Goal: Task Accomplishment & Management: Manage account settings

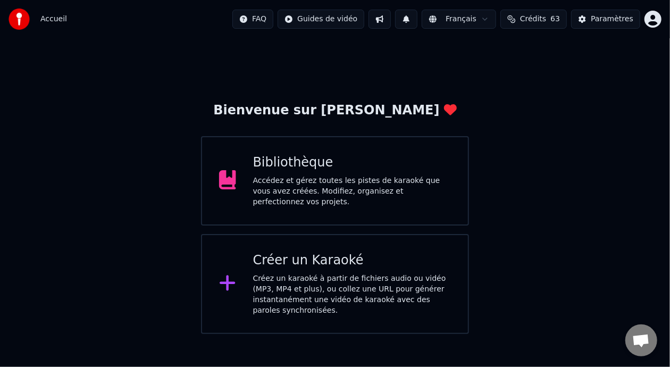
click at [351, 178] on div "Bibliothèque Accédez et gérez toutes les pistes de karaoké que vous avez créées…" at bounding box center [352, 180] width 198 height 53
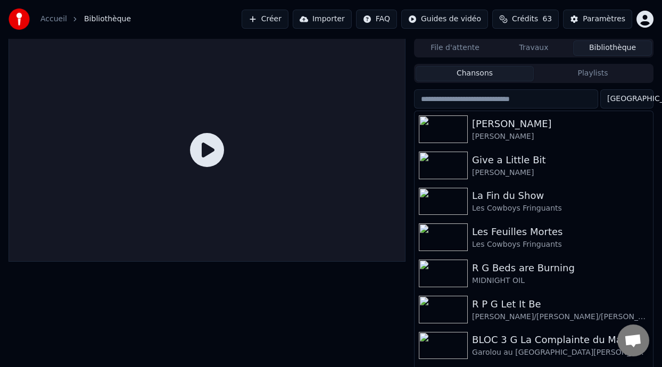
click at [576, 78] on button "Playlists" at bounding box center [593, 73] width 118 height 15
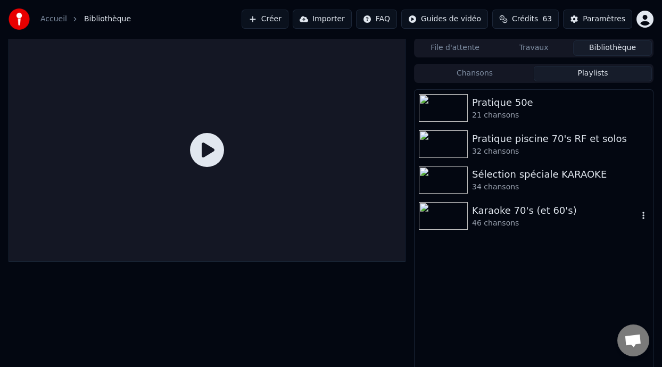
click at [520, 203] on div "Karaoke 70's (et 60's)" at bounding box center [555, 210] width 166 height 15
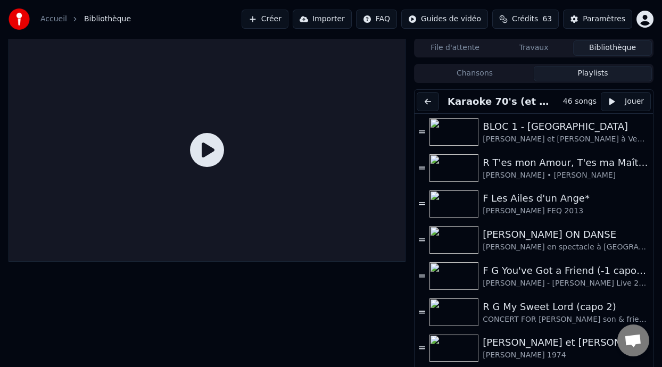
click at [428, 103] on button at bounding box center [428, 101] width 22 height 19
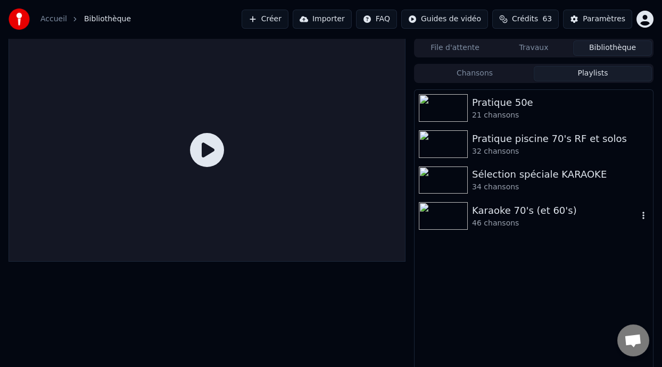
click at [642, 214] on icon "button" at bounding box center [643, 215] width 11 height 9
click at [632, 239] on div "Éditer" at bounding box center [628, 235] width 64 height 17
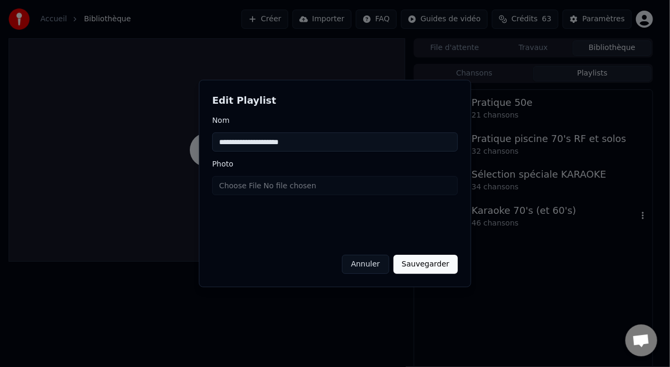
click at [323, 139] on input "**********" at bounding box center [335, 141] width 246 height 19
type input "**********"
click at [432, 268] on button "Sauvegarder" at bounding box center [426, 264] width 64 height 19
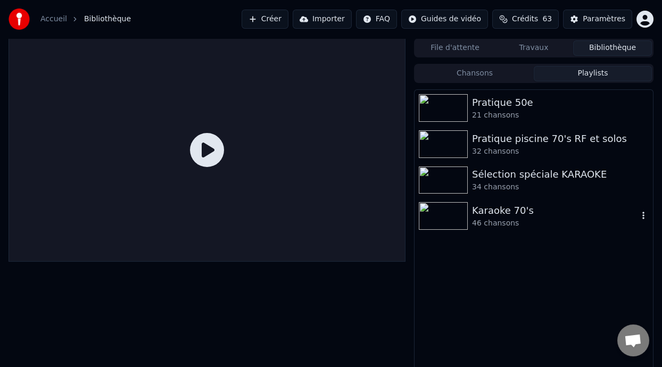
click at [483, 219] on div "46 chansons" at bounding box center [555, 223] width 166 height 11
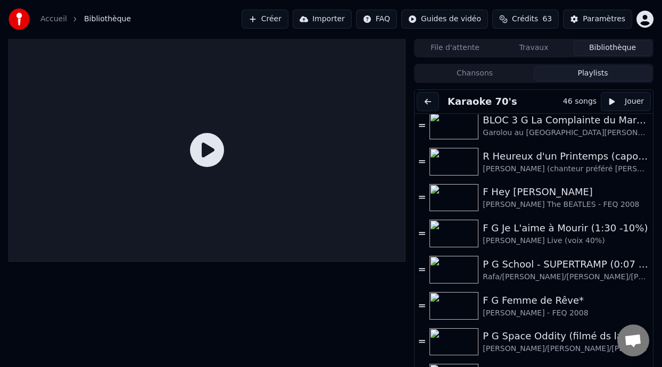
scroll to position [748, 0]
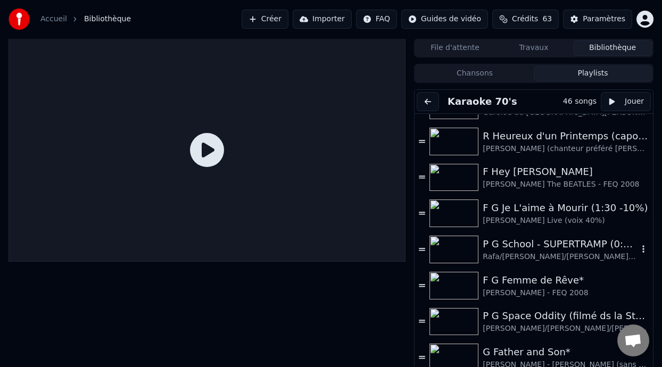
click at [546, 253] on div "Rafa/[PERSON_NAME]/[PERSON_NAME]/[PERSON_NAME] Live [GEOGRAPHIC_DATA] voix 30%" at bounding box center [560, 257] width 155 height 11
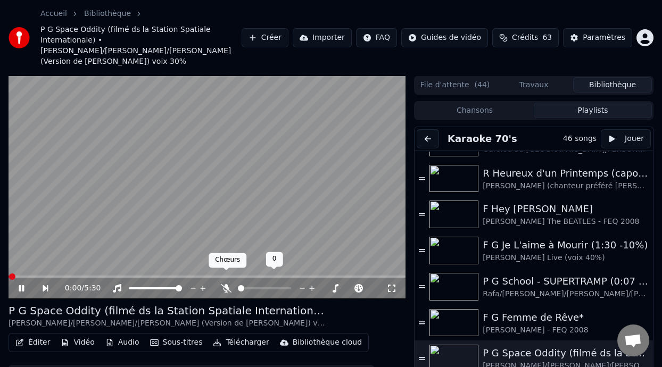
click at [223, 284] on icon at bounding box center [226, 288] width 11 height 9
click at [537, 276] on div "P G School - SUPERTRAMP (0:07 -5%)" at bounding box center [560, 281] width 155 height 15
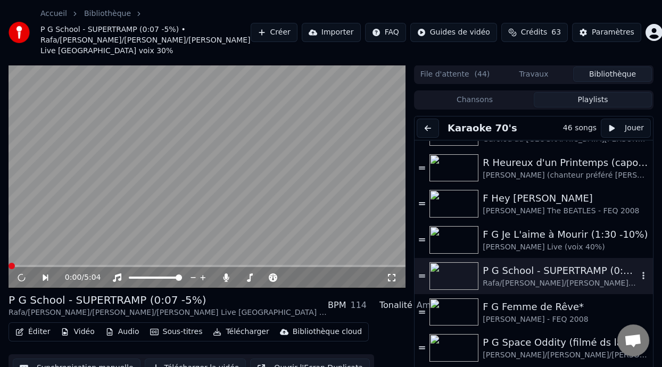
click at [529, 272] on div "P G School - SUPERTRAMP (0:07 -5%)" at bounding box center [560, 270] width 155 height 15
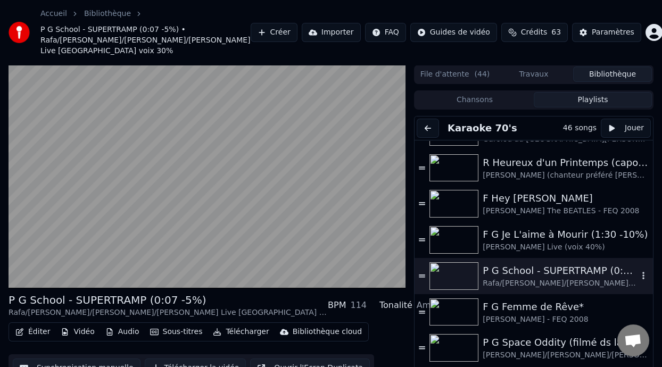
click at [529, 272] on div "P G School - SUPERTRAMP (0:07 -5%)" at bounding box center [560, 270] width 155 height 15
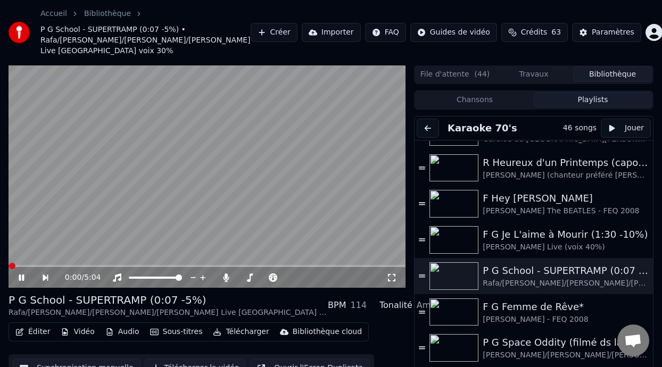
click at [20, 276] on icon at bounding box center [21, 278] width 5 height 6
click at [23, 276] on icon at bounding box center [29, 277] width 24 height 9
click at [251, 277] on span at bounding box center [245, 278] width 14 height 2
click at [256, 277] on span at bounding box center [253, 278] width 6 height 6
click at [254, 275] on span at bounding box center [255, 278] width 6 height 6
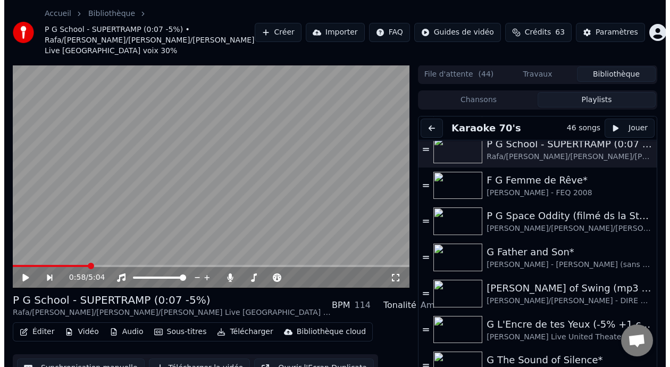
scroll to position [42, 0]
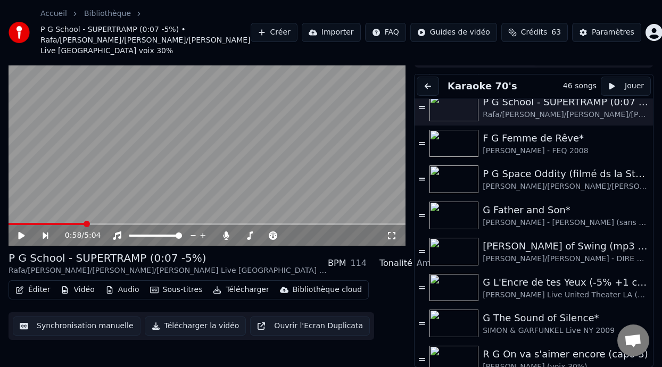
click at [17, 235] on icon at bounding box center [29, 235] width 24 height 9
click at [260, 235] on span at bounding box center [264, 236] width 53 height 2
click at [256, 233] on span at bounding box center [257, 236] width 6 height 6
click at [260, 233] on span at bounding box center [261, 236] width 6 height 6
click at [258, 233] on div at bounding box center [274, 235] width 86 height 11
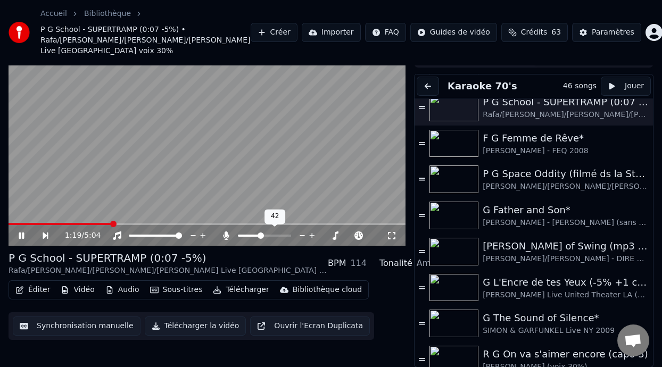
click at [258, 233] on span at bounding box center [261, 236] width 6 height 6
click at [248, 271] on div "Rafa/[PERSON_NAME]/[PERSON_NAME]/[PERSON_NAME] Live [GEOGRAPHIC_DATA] voix 30%" at bounding box center [168, 271] width 319 height 11
click at [32, 291] on button "Éditer" at bounding box center [32, 290] width 43 height 15
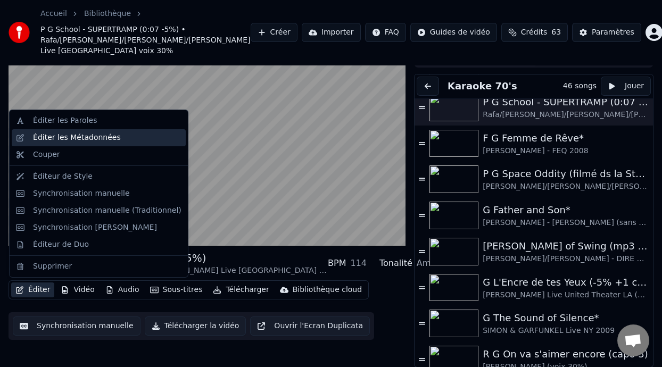
click at [109, 143] on div "Éditer les Métadonnées" at bounding box center [77, 137] width 88 height 11
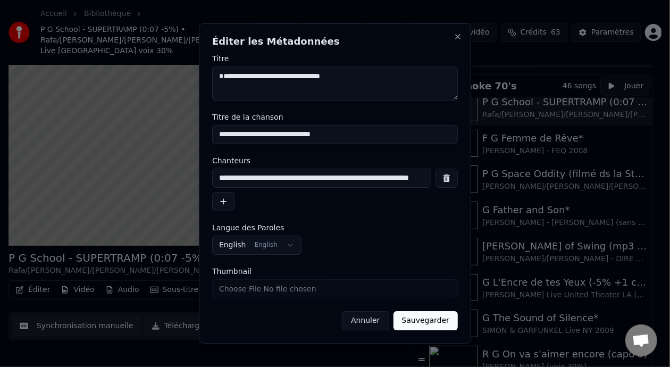
click at [396, 182] on input "**********" at bounding box center [321, 178] width 219 height 19
click at [408, 177] on input "**********" at bounding box center [319, 178] width 215 height 19
type input "**********"
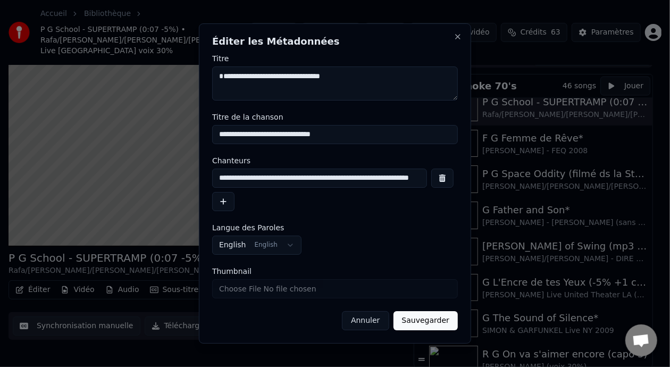
click at [424, 317] on button "Sauvegarder" at bounding box center [426, 320] width 64 height 19
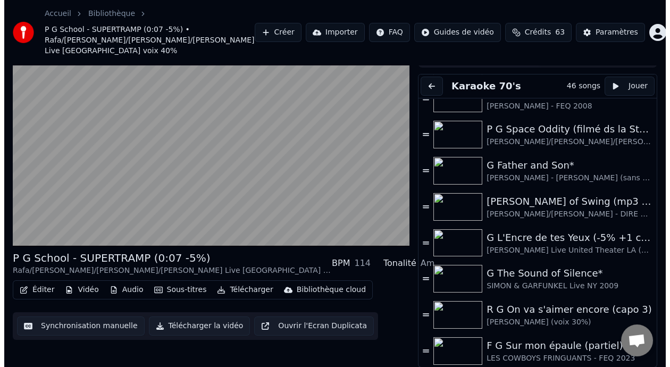
scroll to position [915, 0]
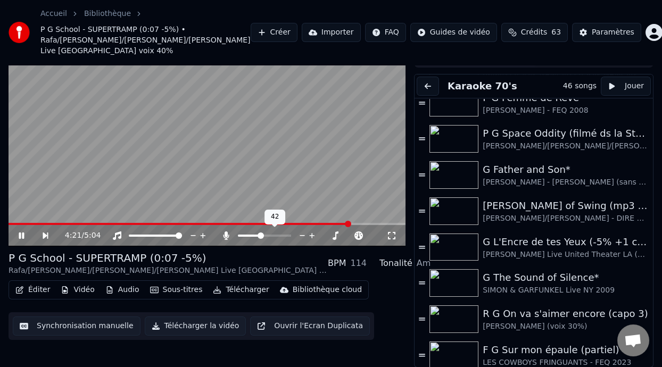
click at [265, 235] on span at bounding box center [264, 236] width 53 height 2
click at [263, 233] on span at bounding box center [264, 236] width 6 height 6
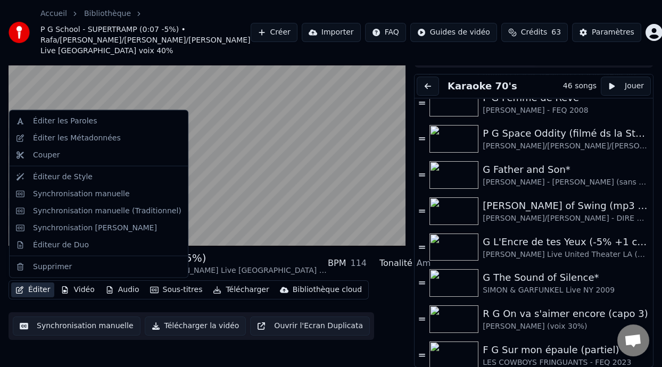
click at [40, 295] on button "Éditer" at bounding box center [32, 290] width 43 height 15
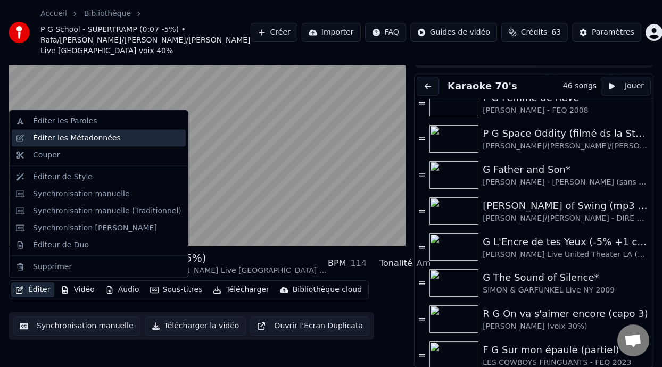
click at [131, 137] on div "Éditer les Métadonnées" at bounding box center [107, 138] width 148 height 11
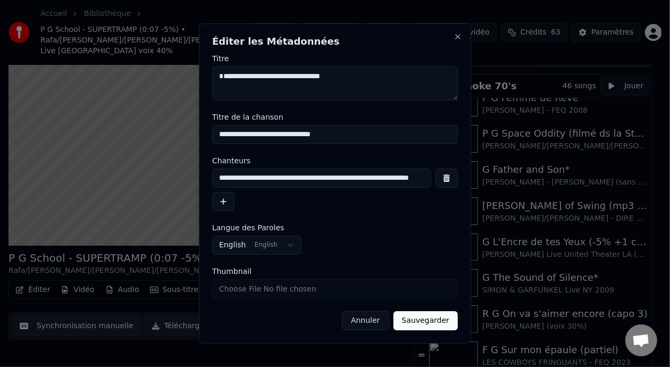
click at [419, 178] on input "**********" at bounding box center [321, 178] width 219 height 19
click at [410, 179] on input "**********" at bounding box center [319, 178] width 215 height 19
type input "**********"
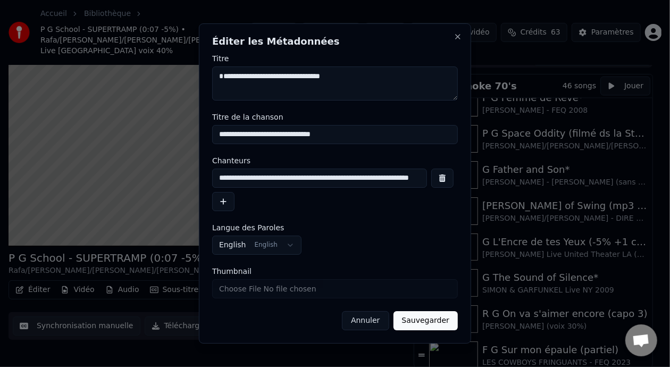
scroll to position [0, 0]
click at [426, 320] on button "Sauvegarder" at bounding box center [426, 320] width 64 height 19
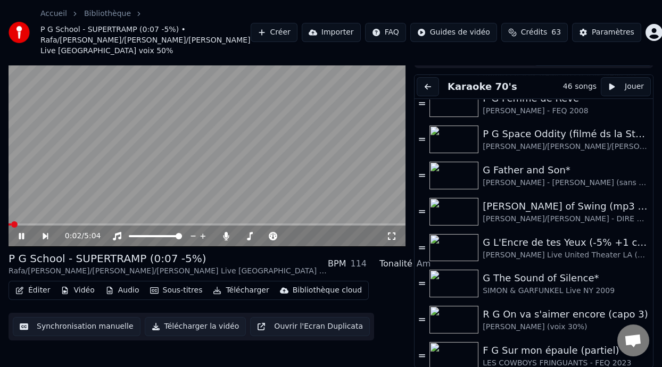
click at [11, 223] on span at bounding box center [10, 224] width 3 height 2
click at [22, 237] on icon at bounding box center [29, 236] width 24 height 9
click at [224, 238] on icon at bounding box center [226, 236] width 11 height 9
click at [225, 232] on icon at bounding box center [226, 236] width 6 height 9
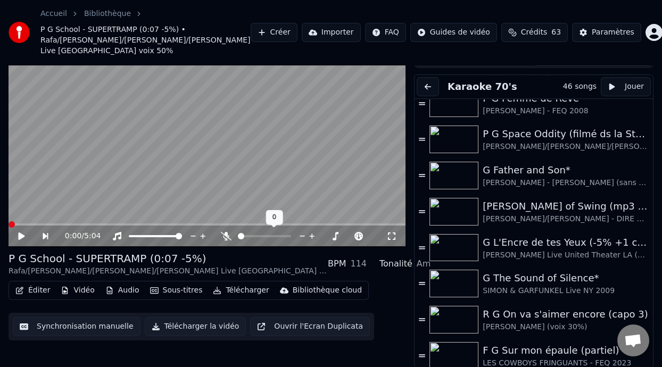
click at [225, 232] on icon at bounding box center [226, 236] width 11 height 9
click at [262, 235] on span at bounding box center [250, 236] width 24 height 2
click at [267, 235] on span at bounding box center [264, 236] width 53 height 2
click at [263, 233] on span at bounding box center [264, 236] width 6 height 6
click at [20, 233] on icon at bounding box center [21, 236] width 6 height 7
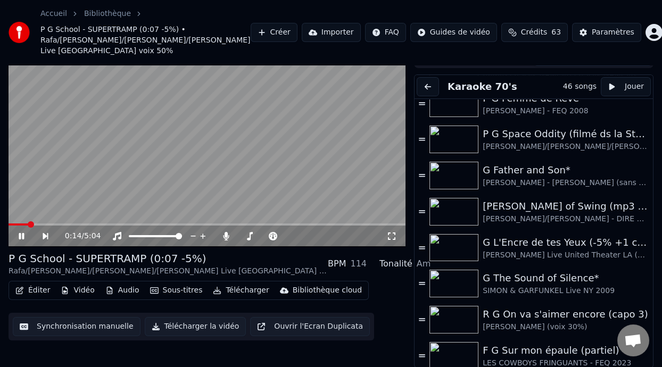
click at [41, 288] on button "Éditer" at bounding box center [32, 290] width 43 height 15
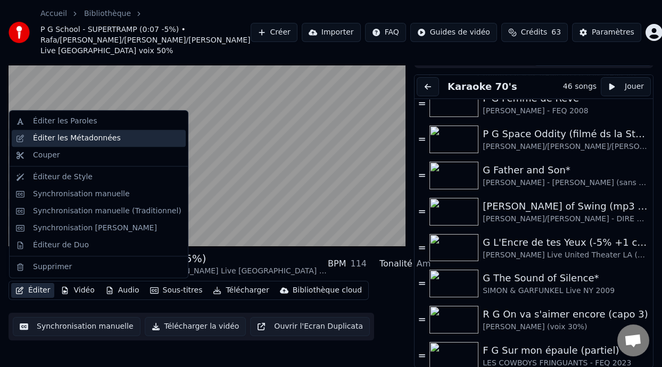
click at [104, 140] on div "Éditer les Métadonnées" at bounding box center [77, 138] width 88 height 11
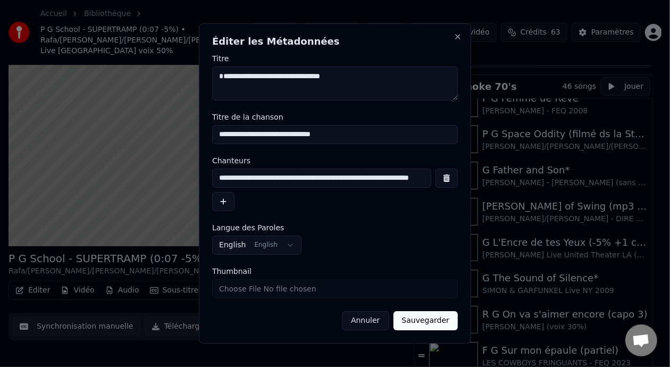
click at [417, 177] on input "**********" at bounding box center [321, 178] width 219 height 19
click at [409, 179] on input "**********" at bounding box center [319, 178] width 215 height 19
click at [417, 177] on input "**********" at bounding box center [319, 178] width 215 height 19
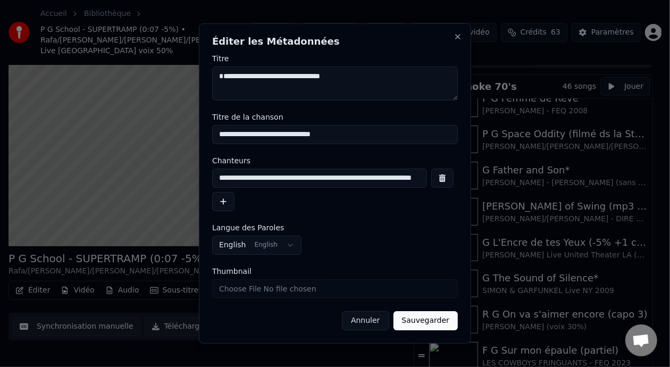
click at [420, 179] on input "**********" at bounding box center [319, 178] width 215 height 19
click at [419, 178] on input "**********" at bounding box center [319, 178] width 215 height 19
click at [413, 178] on input "**********" at bounding box center [319, 178] width 215 height 19
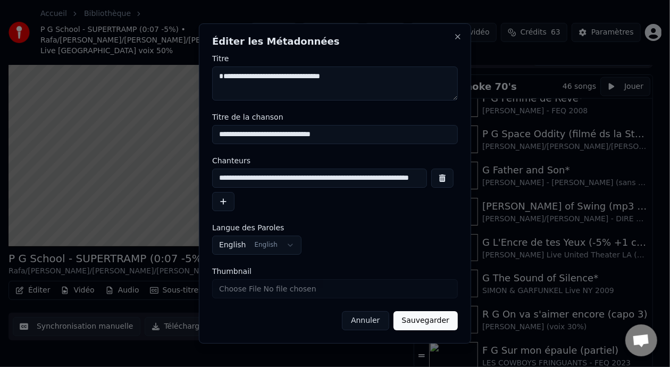
scroll to position [0, 55]
type input "**********"
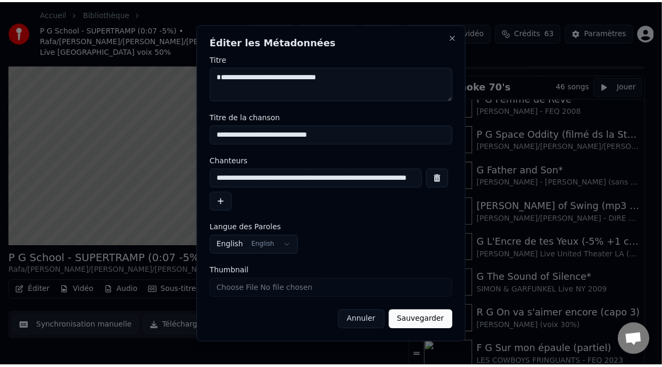
scroll to position [0, 0]
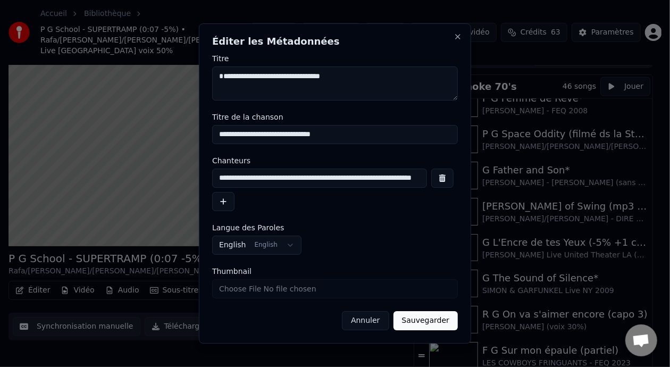
click at [430, 320] on button "Sauvegarder" at bounding box center [426, 320] width 64 height 19
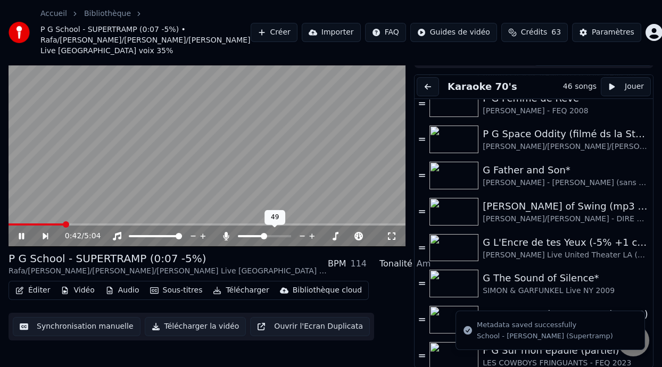
click at [255, 236] on span at bounding box center [251, 236] width 26 height 2
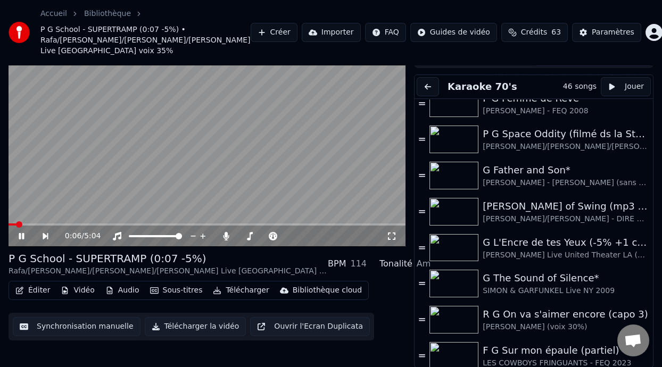
click at [16, 223] on span at bounding box center [13, 224] width 8 height 2
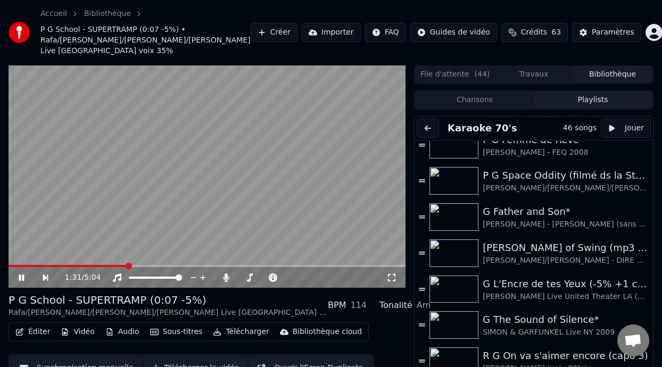
click at [374, 325] on div "Éditer Vidéo Audio Sous-titres Télécharger Bibliothèque cloud Synchronisation m…" at bounding box center [207, 352] width 397 height 60
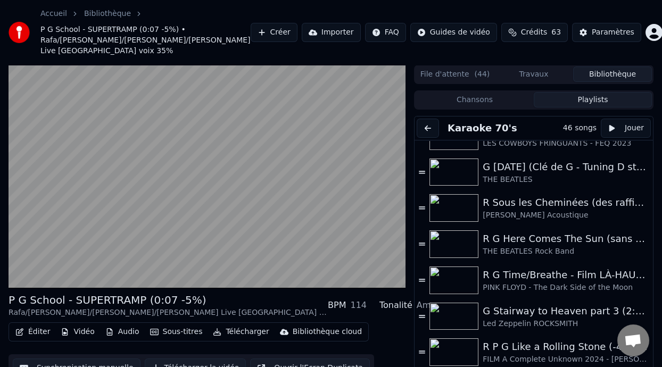
scroll to position [1180, 0]
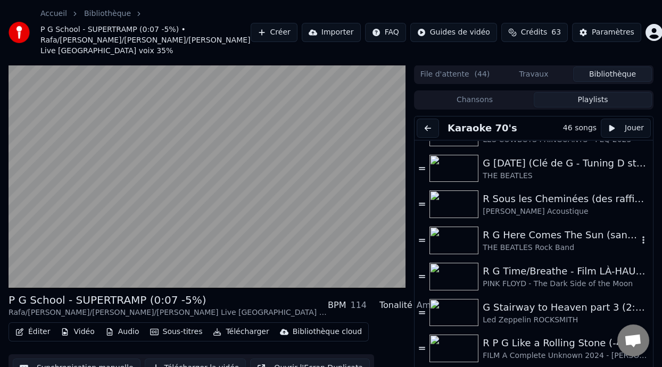
click at [552, 244] on div "THE BEATLES Rock Band" at bounding box center [560, 248] width 155 height 11
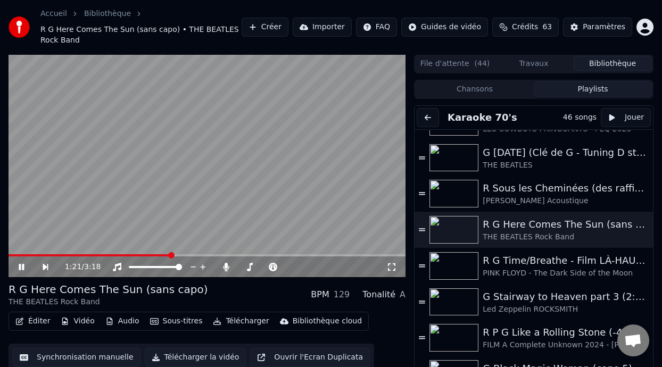
click at [22, 265] on icon at bounding box center [21, 267] width 5 height 6
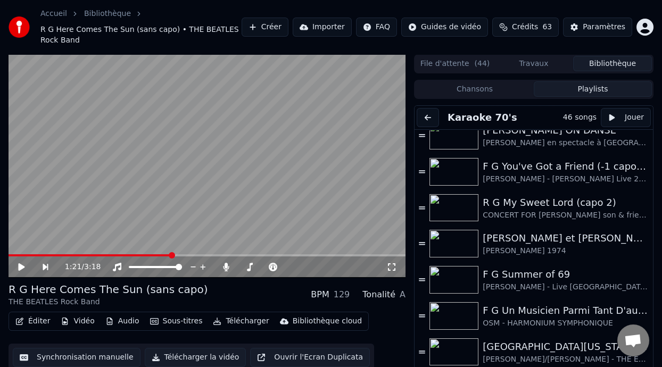
scroll to position [114, 0]
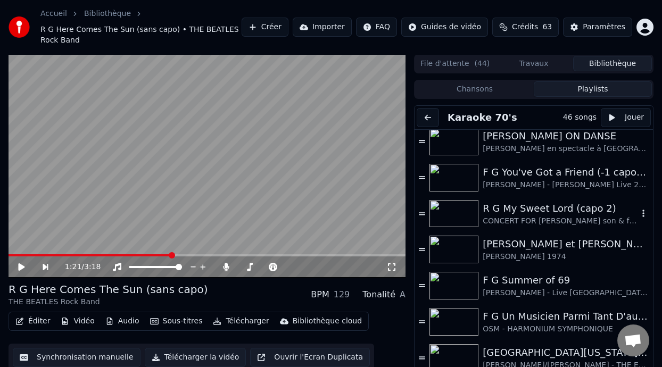
click at [534, 216] on div "CONCERT FOR [PERSON_NAME] son & friends (voix 40%]" at bounding box center [560, 221] width 155 height 11
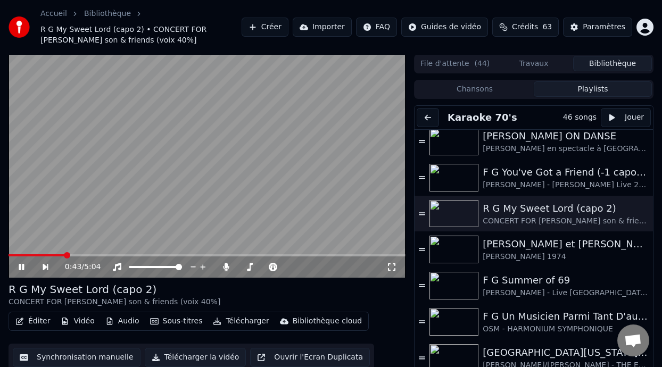
click at [20, 264] on icon at bounding box center [21, 267] width 5 height 6
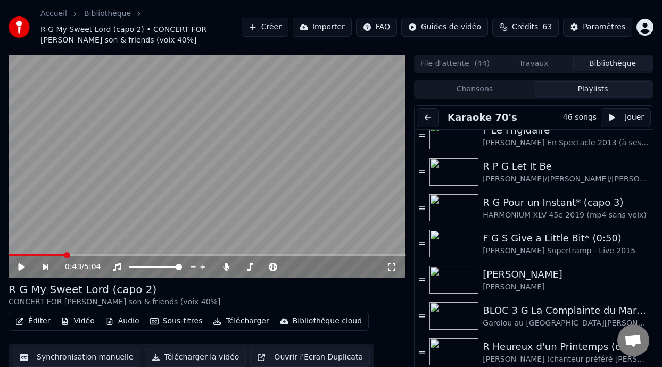
scroll to position [539, 0]
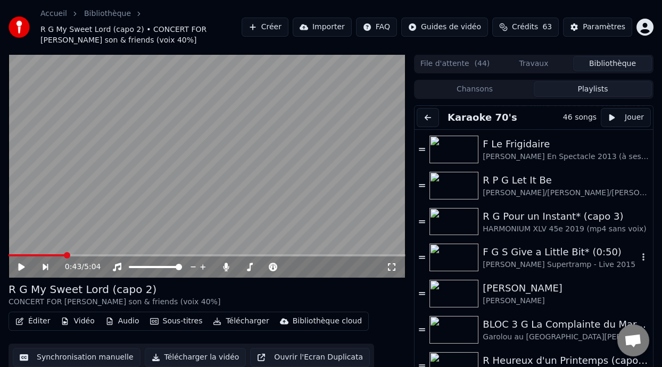
click at [556, 256] on div "F G S Give a Little Bit* (0:50)" at bounding box center [560, 252] width 155 height 15
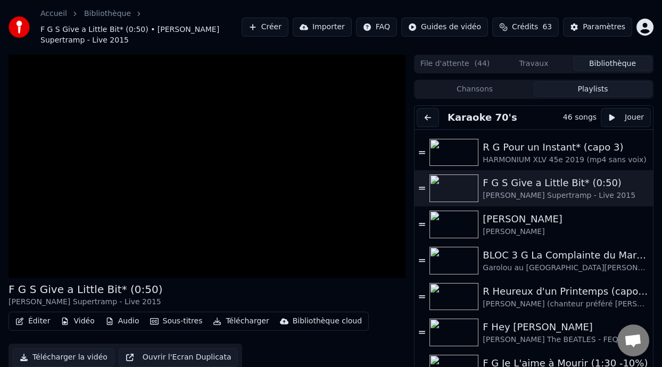
scroll to position [606, 0]
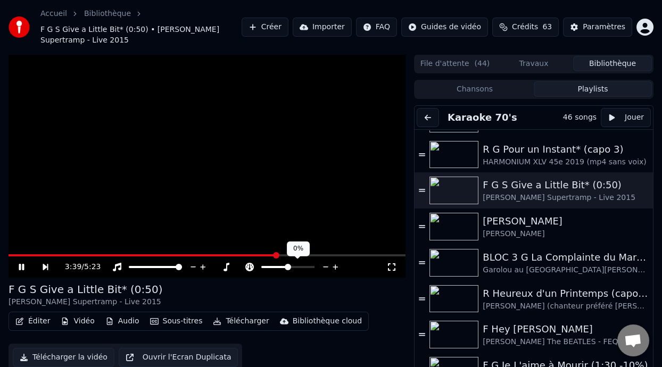
click at [285, 266] on span at bounding box center [288, 267] width 6 height 6
click at [285, 267] on span at bounding box center [286, 267] width 6 height 6
click at [284, 266] on span at bounding box center [285, 267] width 6 height 6
click at [285, 264] on span at bounding box center [286, 267] width 6 height 6
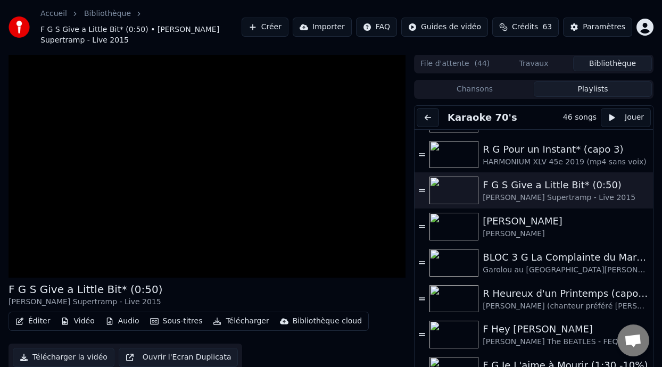
click at [35, 321] on button "Éditer" at bounding box center [32, 321] width 43 height 15
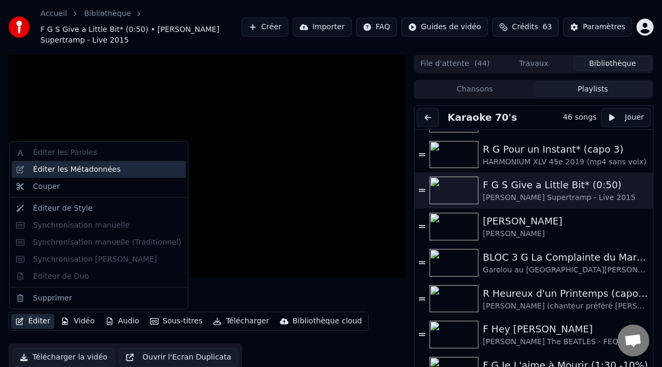
click at [99, 175] on div "Éditer les Métadonnées" at bounding box center [99, 169] width 174 height 17
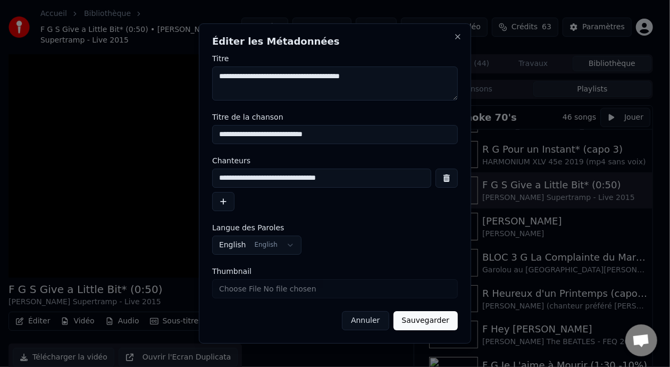
click at [309, 136] on input "**********" at bounding box center [335, 134] width 246 height 19
type input "**********"
click at [418, 327] on button "Sauvegarder" at bounding box center [426, 320] width 64 height 19
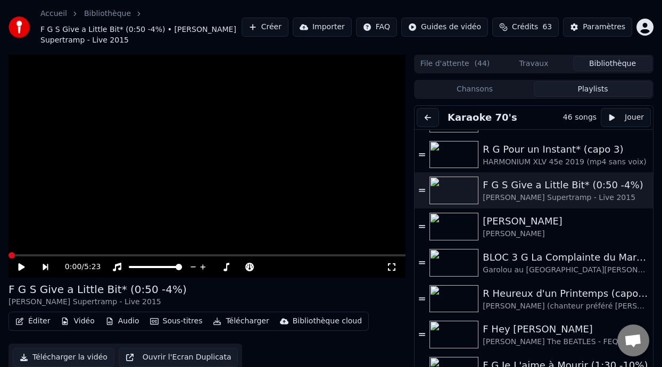
click at [19, 267] on icon at bounding box center [21, 266] width 6 height 7
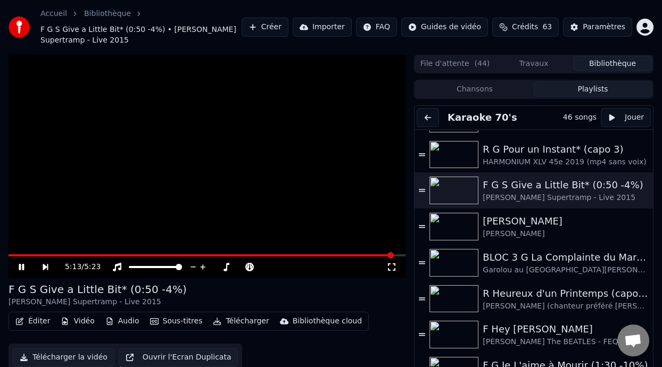
click at [23, 267] on icon at bounding box center [21, 267] width 5 height 6
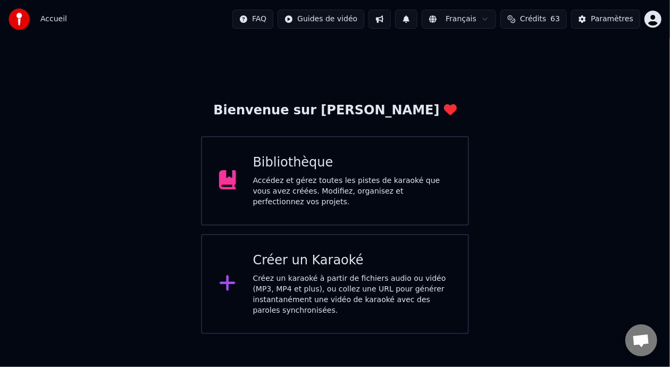
click at [359, 180] on div "Accédez et gérez toutes les pistes de karaoké que vous avez créées. Modifiez, o…" at bounding box center [352, 192] width 198 height 32
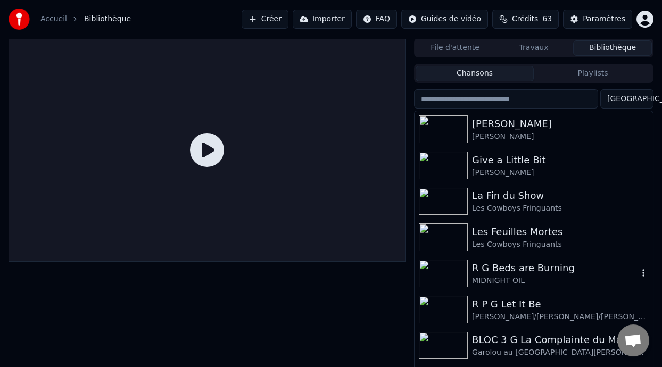
click at [517, 278] on div "MIDNIGHT OIL" at bounding box center [555, 281] width 166 height 11
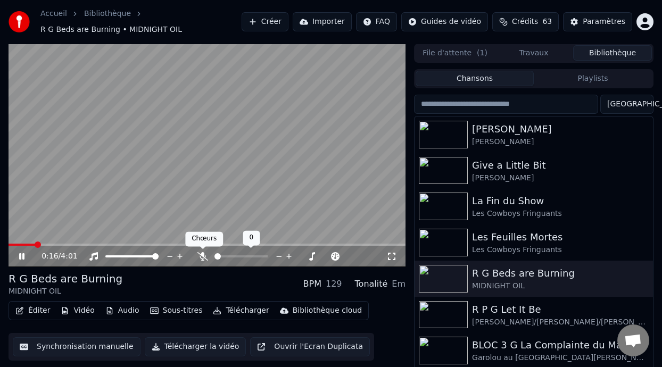
click at [202, 253] on icon at bounding box center [202, 256] width 11 height 9
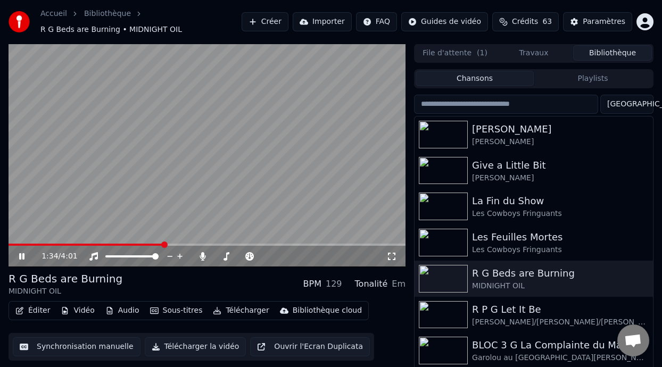
click at [21, 254] on icon at bounding box center [29, 256] width 24 height 9
